Goal: Navigation & Orientation: Find specific page/section

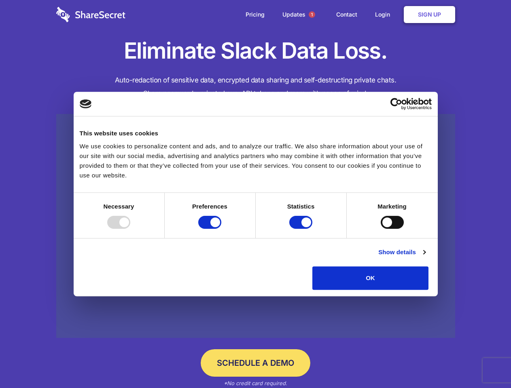
click at [130, 229] on div at bounding box center [118, 222] width 23 height 13
click at [221, 229] on input "Preferences" at bounding box center [209, 222] width 23 height 13
checkbox input "false"
click at [302, 229] on input "Statistics" at bounding box center [300, 222] width 23 height 13
checkbox input "false"
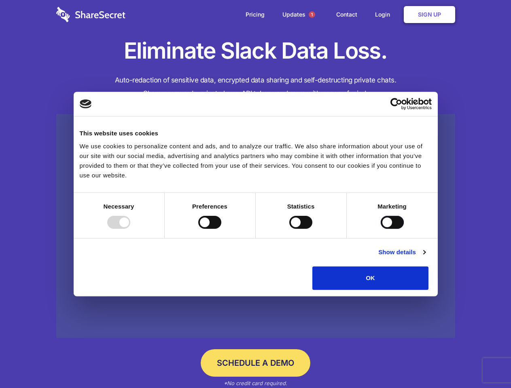
click at [381, 229] on input "Marketing" at bounding box center [392, 222] width 23 height 13
checkbox input "true"
click at [425, 257] on link "Show details" at bounding box center [401, 253] width 47 height 10
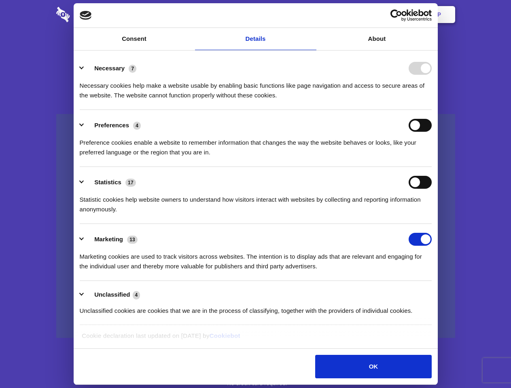
click at [432, 75] on div "Necessary 7" at bounding box center [256, 68] width 352 height 13
click at [311, 15] on span "1" at bounding box center [312, 14] width 6 height 6
